Goal: Task Accomplishment & Management: Complete application form

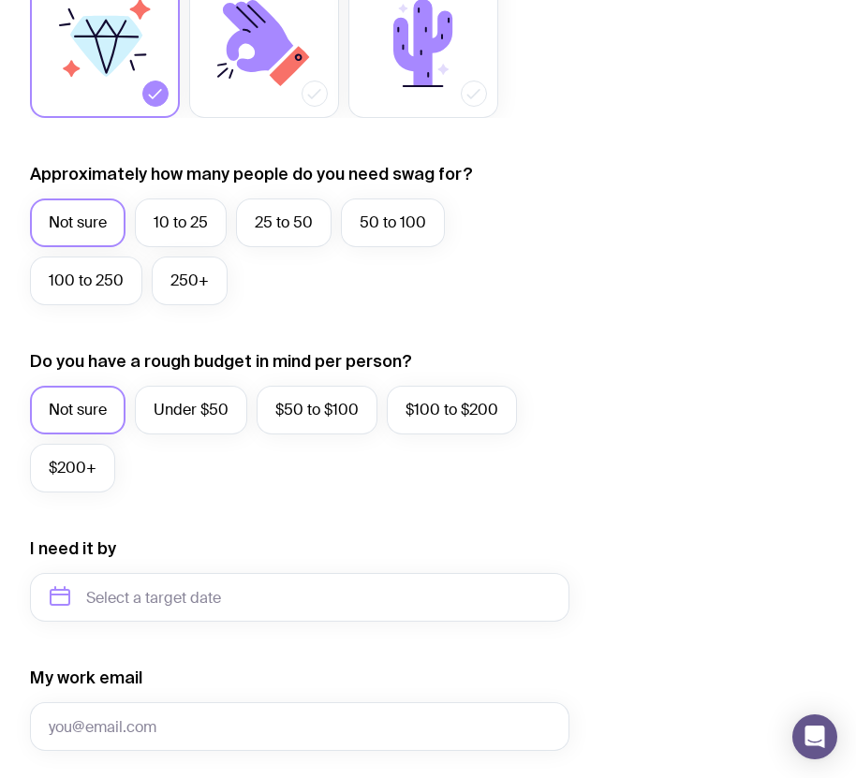
scroll to position [655, 0]
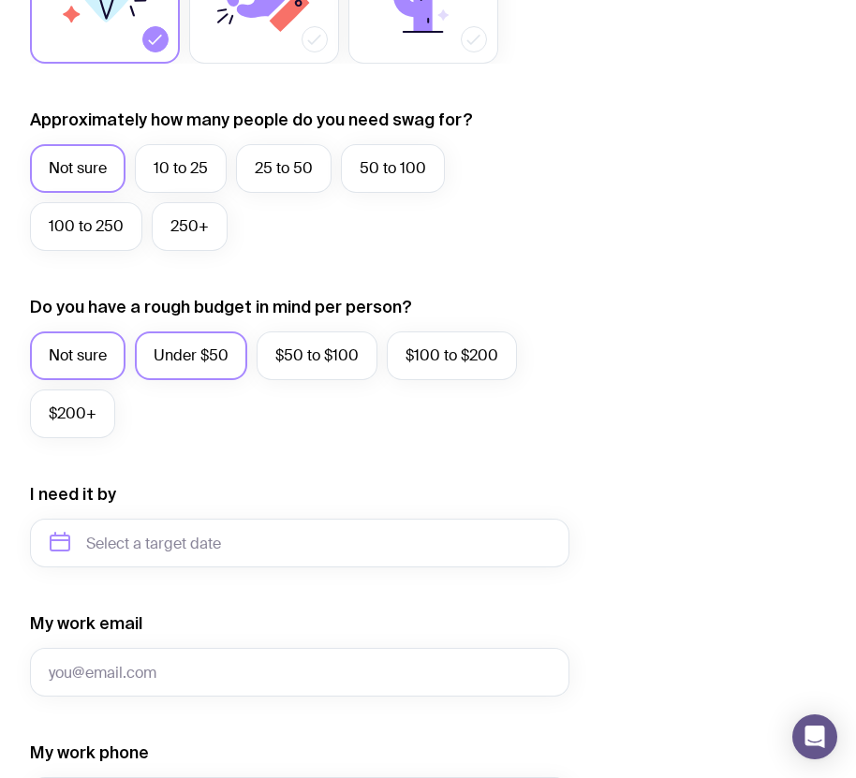
click at [190, 365] on label "Under $50" at bounding box center [191, 355] width 112 height 49
click at [0, 0] on input "Under $50" at bounding box center [0, 0] width 0 height 0
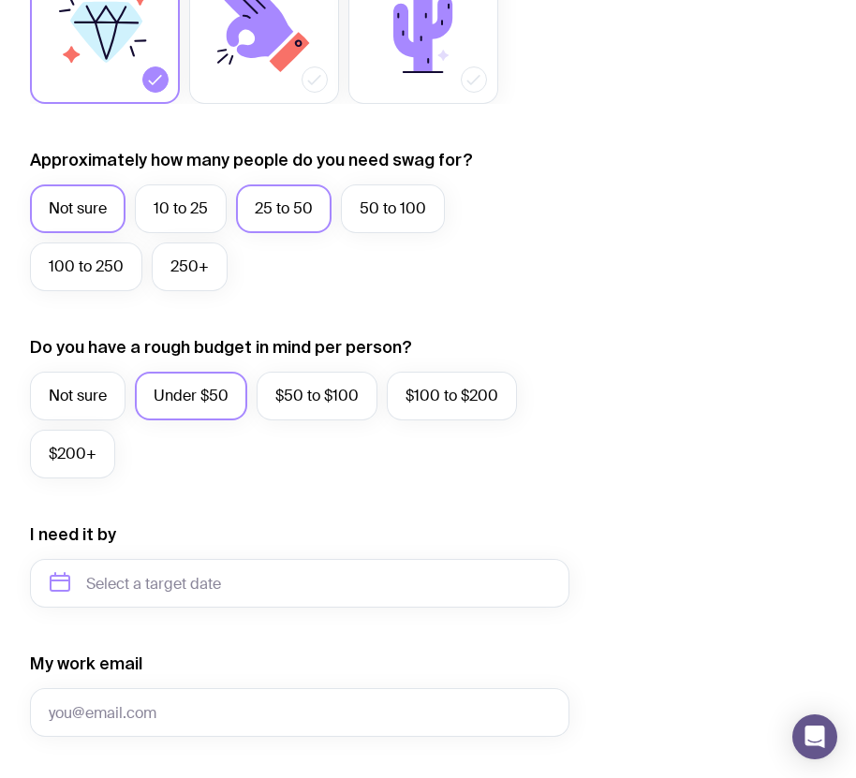
scroll to position [562, 0]
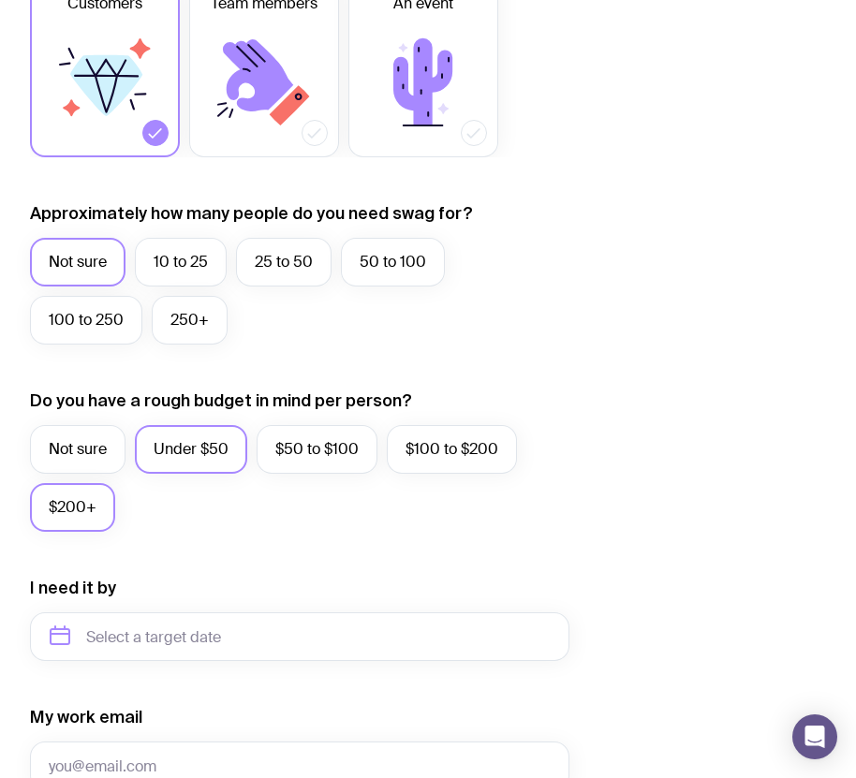
click at [81, 495] on label "$200+" at bounding box center [72, 507] width 85 height 49
click at [0, 0] on input "$200+" at bounding box center [0, 0] width 0 height 0
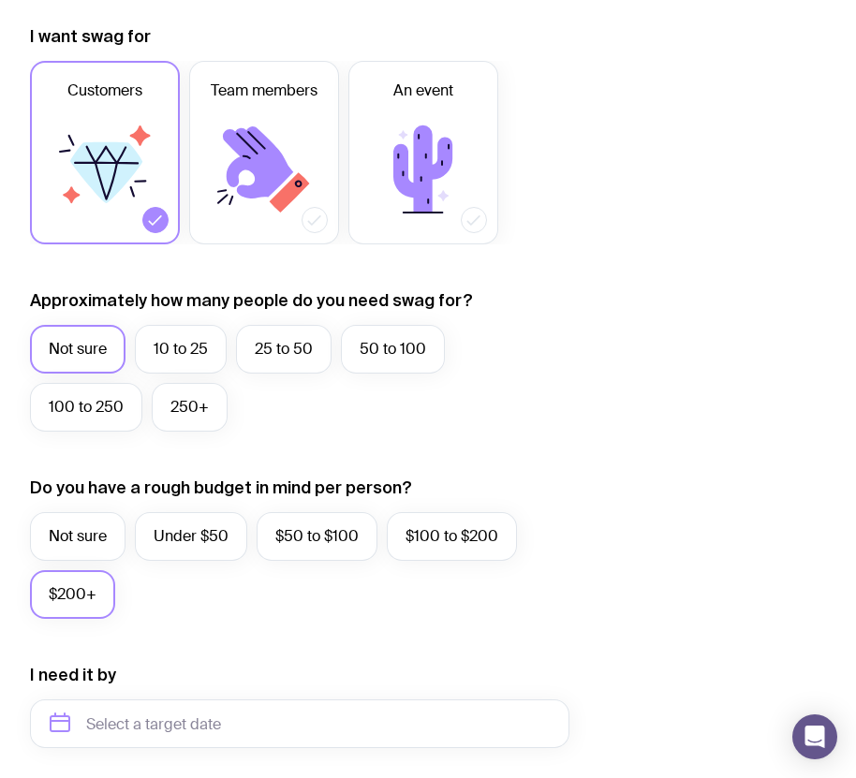
scroll to position [468, 0]
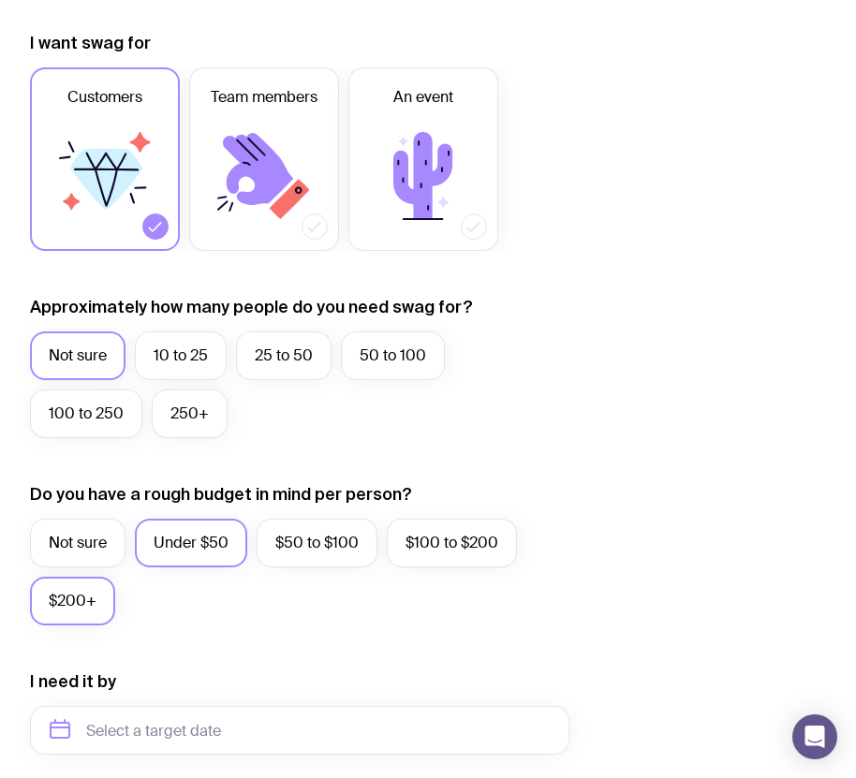
click at [185, 525] on label "Under $50" at bounding box center [191, 543] width 112 height 49
click at [0, 0] on input "Under $50" at bounding box center [0, 0] width 0 height 0
click at [112, 410] on label "100 to 250" at bounding box center [86, 413] width 112 height 49
click at [0, 0] on input "100 to 250" at bounding box center [0, 0] width 0 height 0
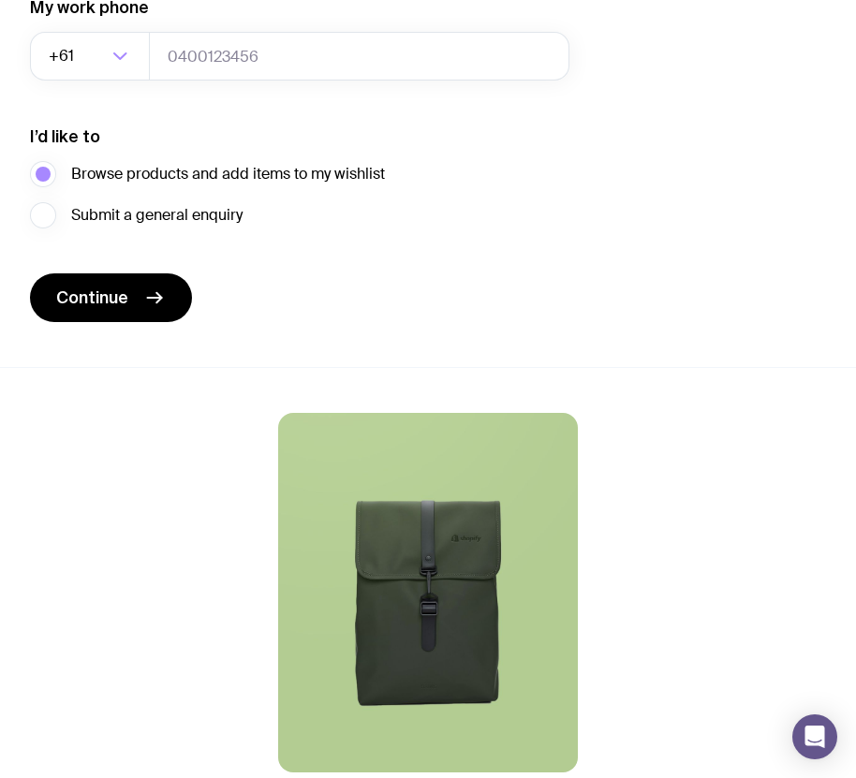
scroll to position [1404, 0]
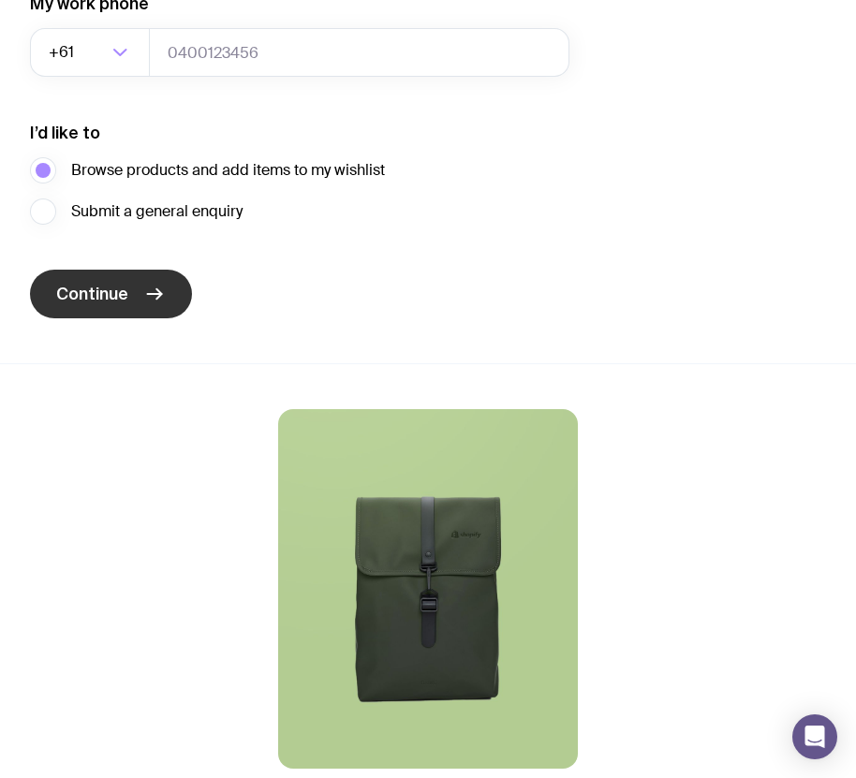
click at [106, 297] on span "Continue" at bounding box center [92, 294] width 72 height 22
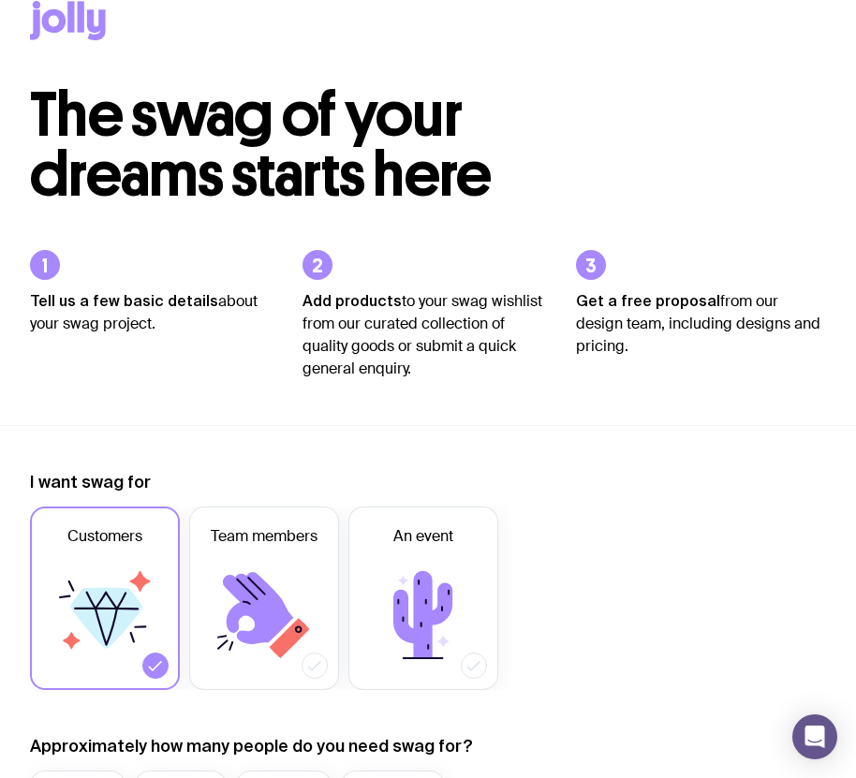
scroll to position [0, 0]
